Goal: Transaction & Acquisition: Book appointment/travel/reservation

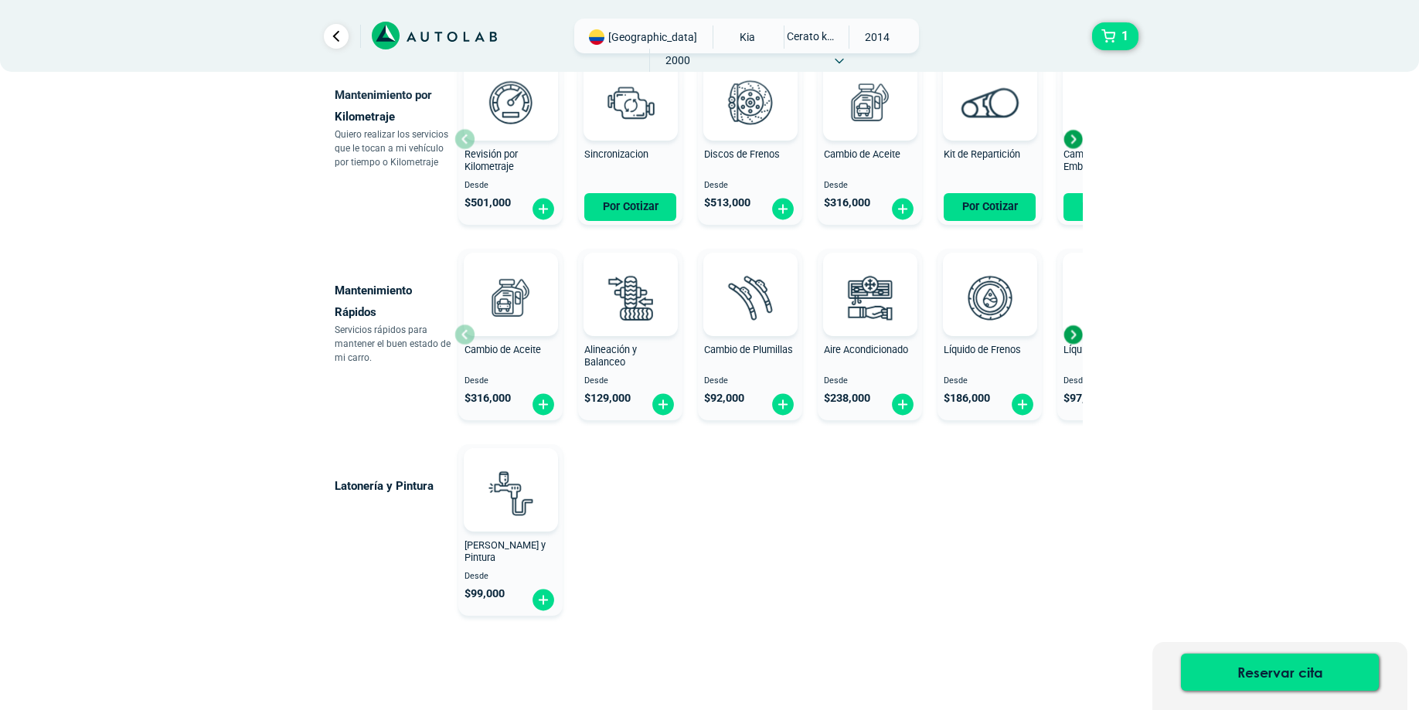
scroll to position [710, 0]
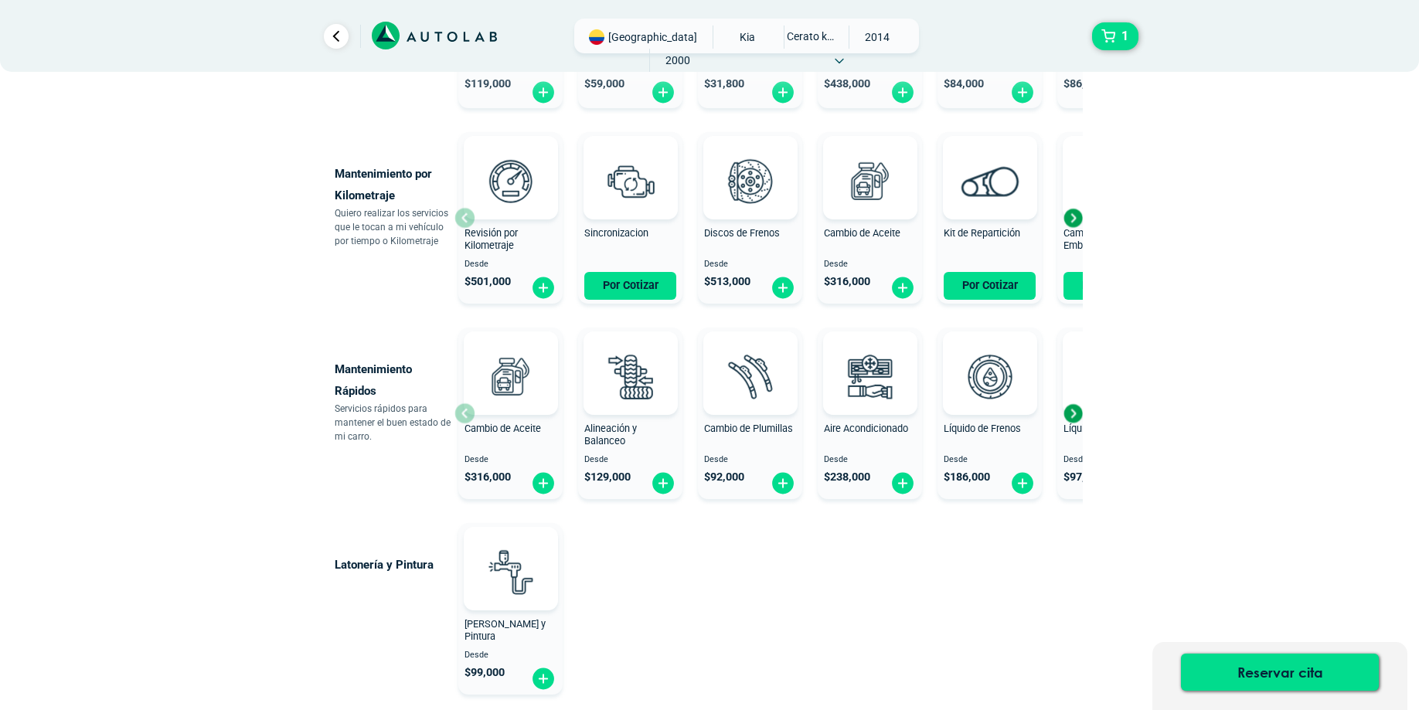
click at [851, 230] on span "Cambio de Aceite" at bounding box center [862, 233] width 77 height 12
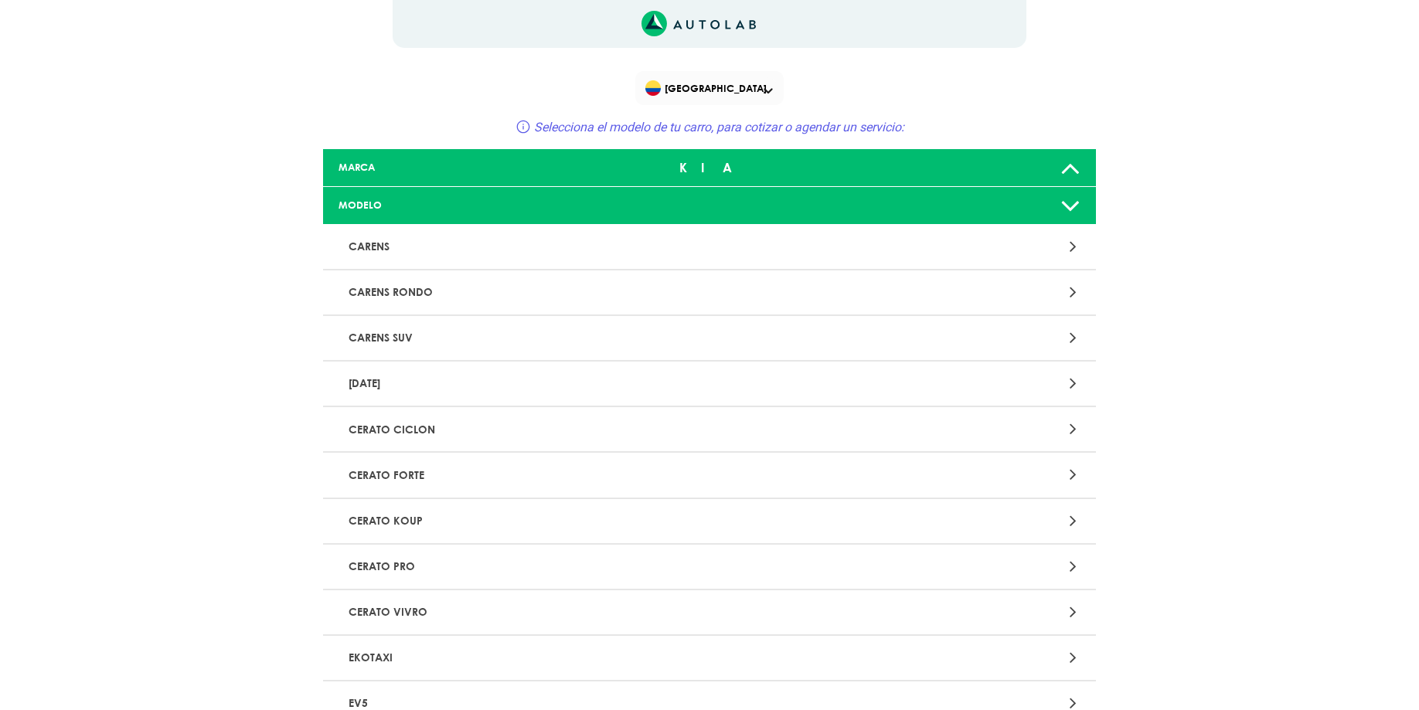
scroll to position [710, 0]
